Goal: Navigation & Orientation: Understand site structure

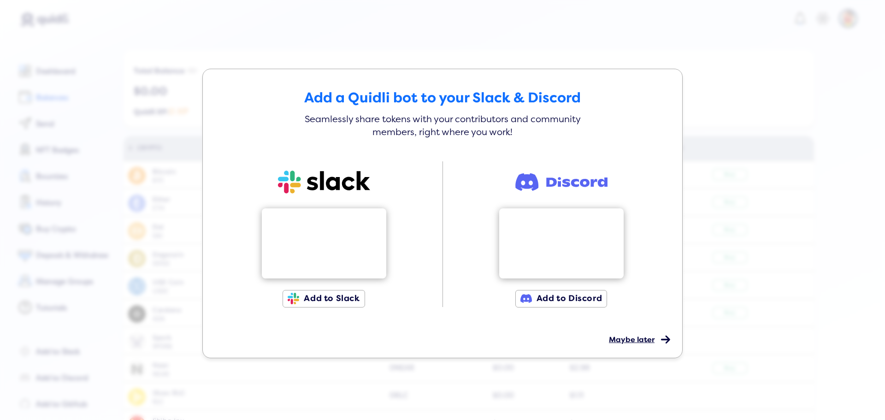
click at [649, 343] on span "Maybe later" at bounding box center [632, 339] width 46 height 9
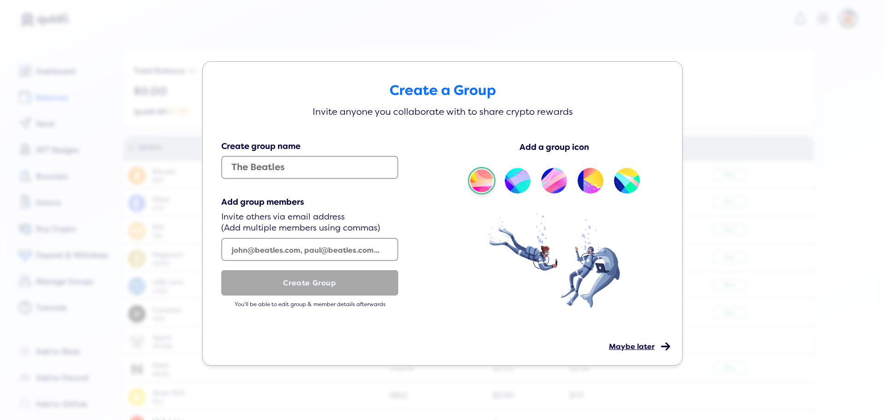
click at [637, 348] on span "Maybe later" at bounding box center [632, 346] width 46 height 9
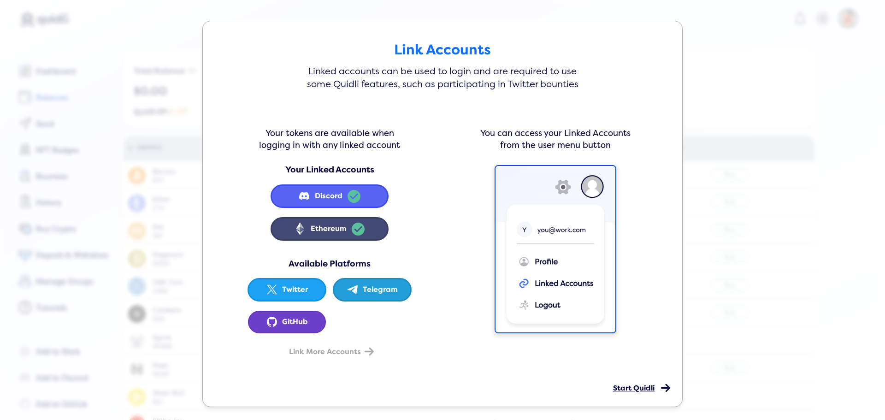
click at [628, 390] on span "Start Quidli" at bounding box center [633, 388] width 41 height 9
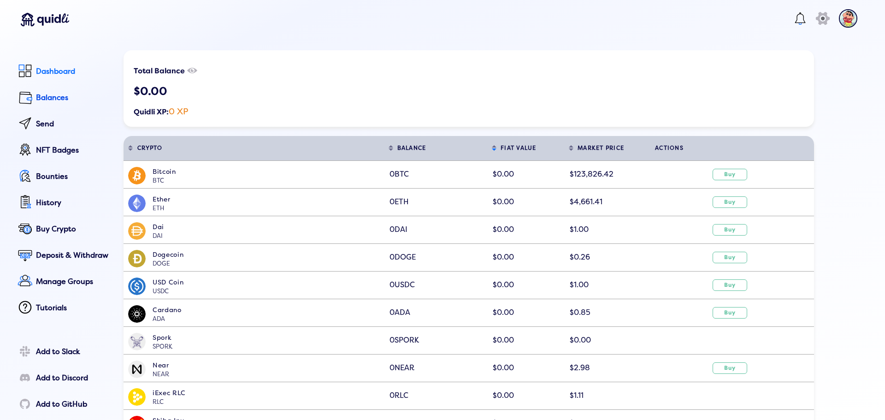
click at [30, 70] on lord-icon at bounding box center [25, 70] width 15 height 15
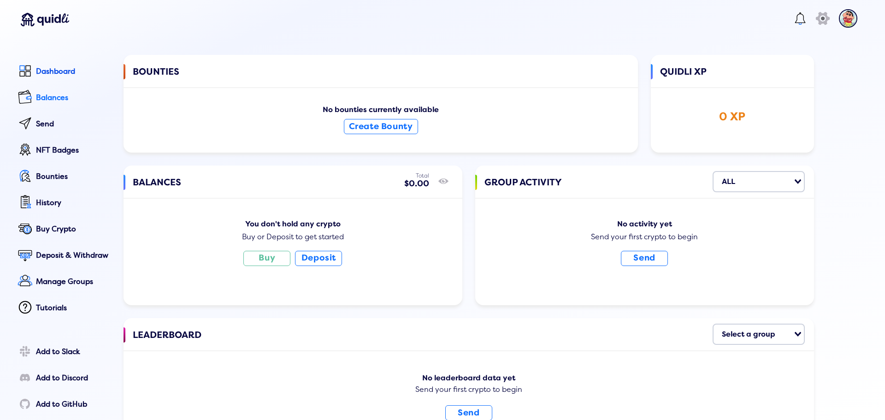
click at [35, 93] on link "Balances" at bounding box center [62, 98] width 95 height 21
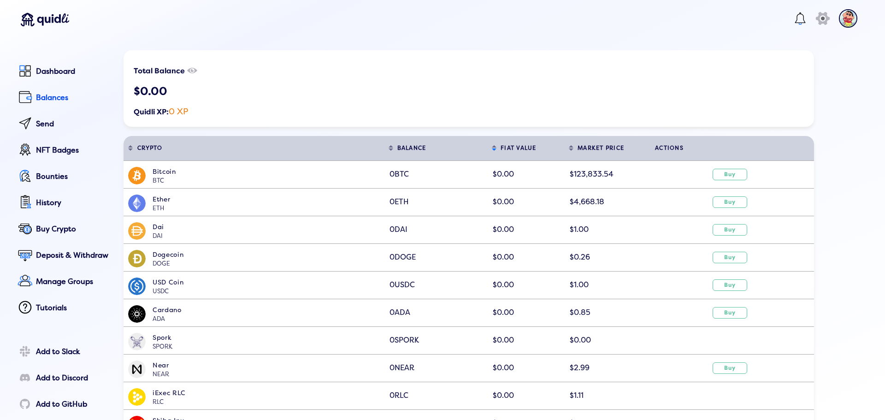
click at [839, 23] on img at bounding box center [848, 18] width 18 height 18
click at [783, 78] on div "Profile" at bounding box center [804, 84] width 83 height 14
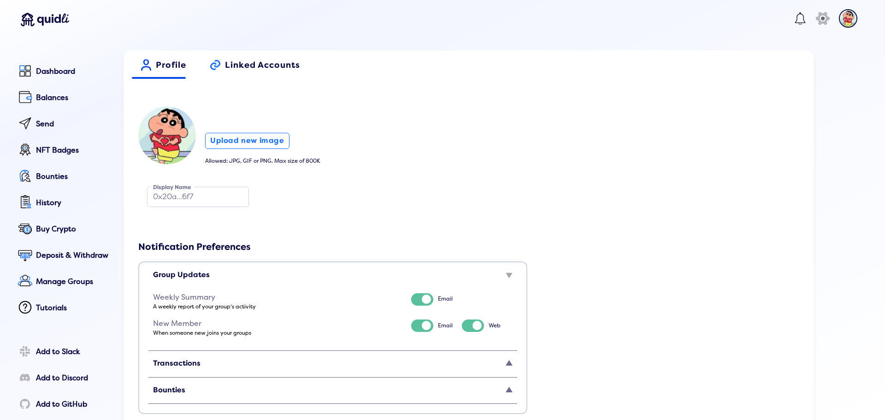
click at [255, 65] on span "Linked Accounts" at bounding box center [262, 68] width 75 height 16
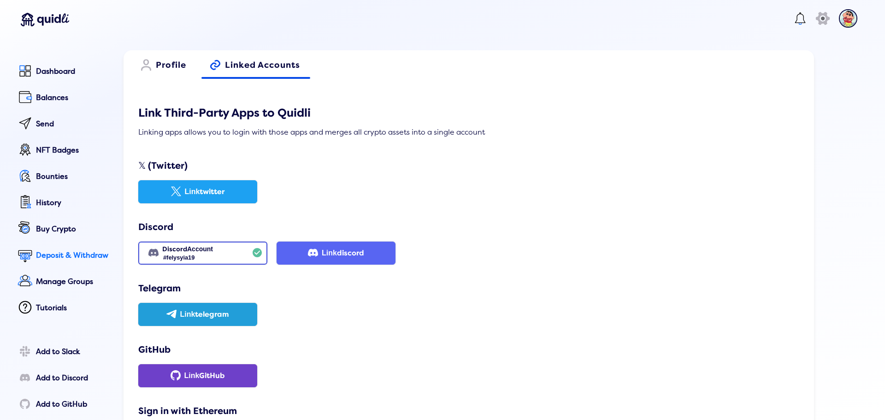
click at [42, 259] on div "Deposit & Withdraw" at bounding box center [73, 255] width 75 height 8
click at [65, 214] on div "Deposit Withdraw Amount to deposit in BTC BTC Bitcoin BTC 0 $0.00 Loading... De…" at bounding box center [442, 204] width 885 height 420
click at [38, 181] on div "Bounties" at bounding box center [73, 176] width 75 height 8
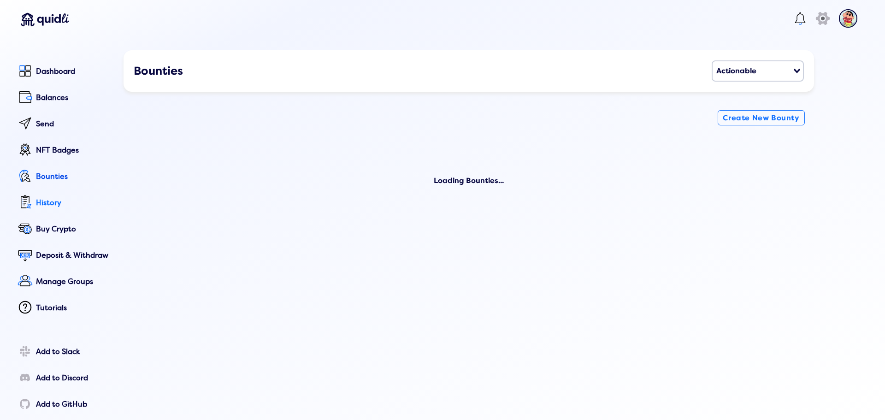
click at [38, 200] on div "History" at bounding box center [73, 203] width 75 height 8
select select "50"
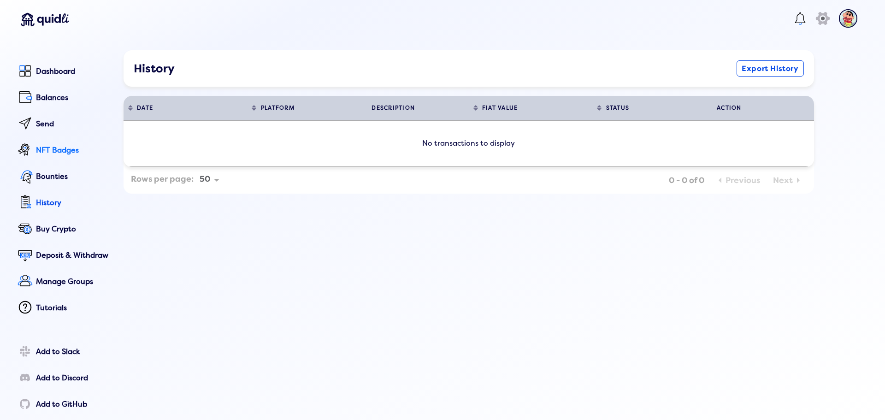
click at [42, 148] on div "NFT Badges" at bounding box center [73, 150] width 75 height 8
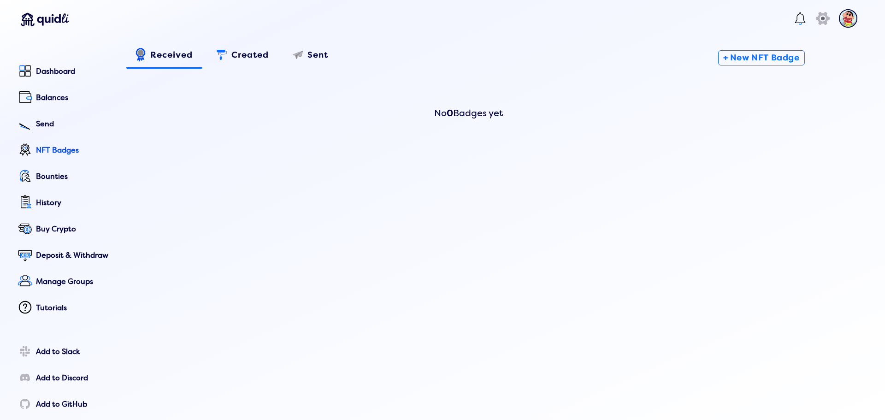
click at [265, 51] on span "Created" at bounding box center [249, 58] width 37 height 16
click at [308, 51] on span "Sent" at bounding box center [317, 58] width 21 height 16
click at [242, 55] on span "Created" at bounding box center [249, 58] width 37 height 16
click at [190, 56] on span "Received" at bounding box center [171, 58] width 42 height 16
